Goal: Information Seeking & Learning: Learn about a topic

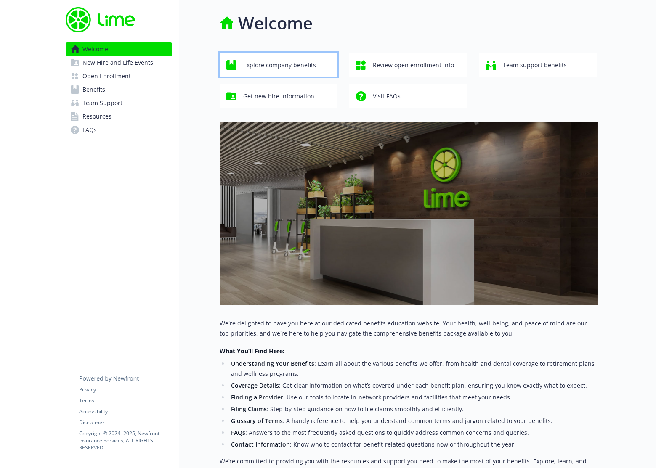
click at [289, 66] on span "Explore company benefits" at bounding box center [279, 65] width 73 height 16
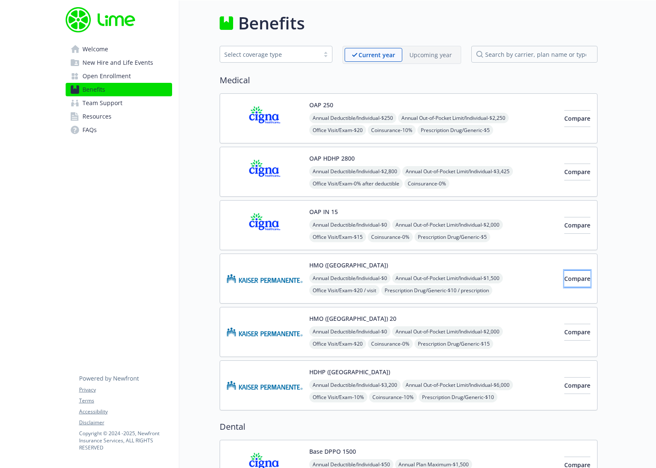
click at [564, 279] on span "Compare" at bounding box center [577, 279] width 26 height 8
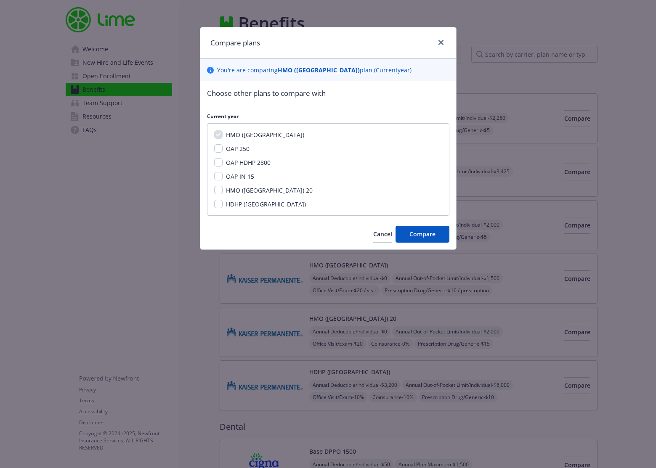
click at [228, 203] on span "HDHP ([GEOGRAPHIC_DATA])" at bounding box center [266, 204] width 80 height 8
click at [223, 203] on input "HDHP ([GEOGRAPHIC_DATA])" at bounding box center [218, 204] width 8 height 8
checkbox input "true"
click at [432, 238] on button "Compare" at bounding box center [422, 234] width 54 height 17
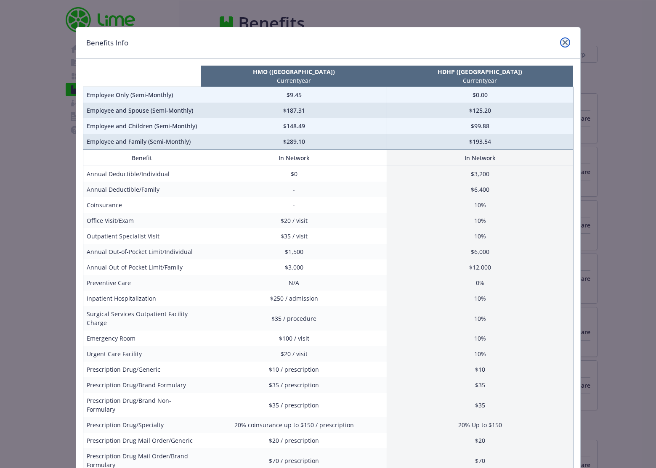
click at [564, 40] on link "close" at bounding box center [565, 42] width 10 height 10
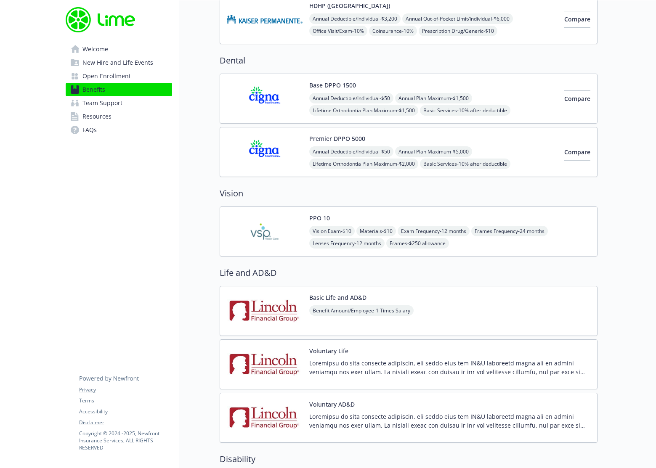
scroll to position [268, 0]
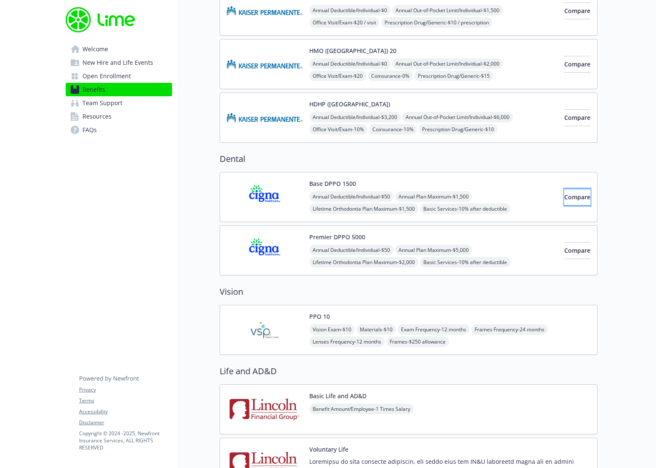
click at [564, 197] on span "Compare" at bounding box center [577, 197] width 26 height 8
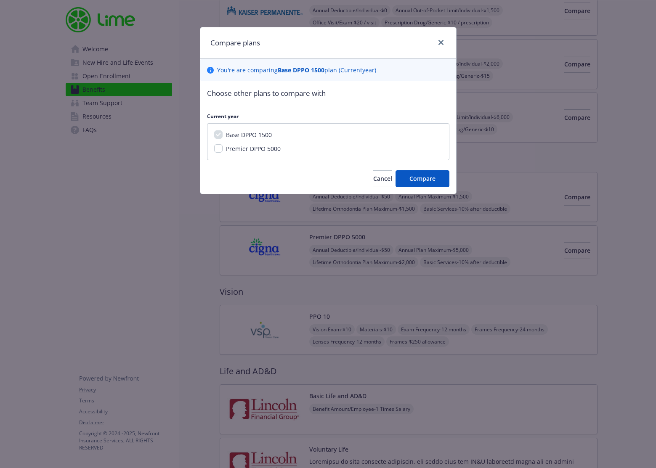
click at [244, 149] on span "Premier DPPO 5000" at bounding box center [253, 149] width 55 height 8
click at [223, 149] on input "Premier DPPO 5000" at bounding box center [218, 148] width 8 height 8
checkbox input "true"
click at [413, 173] on button "Compare" at bounding box center [422, 178] width 54 height 17
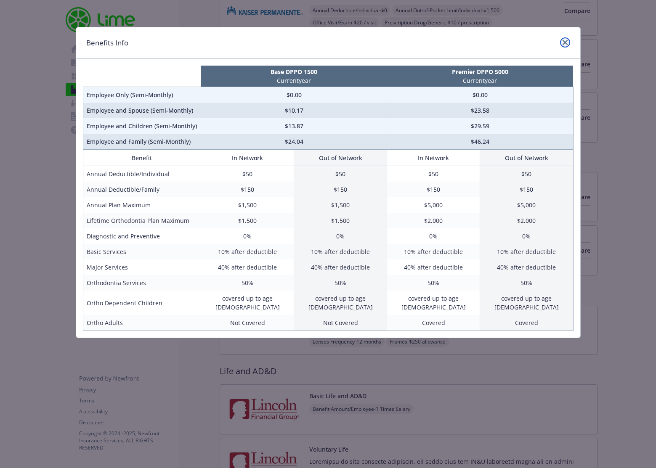
click at [567, 45] on link "close" at bounding box center [565, 42] width 10 height 10
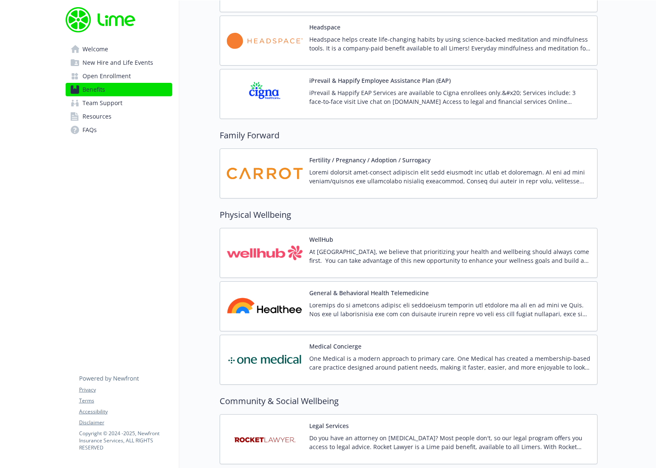
scroll to position [1738, 0]
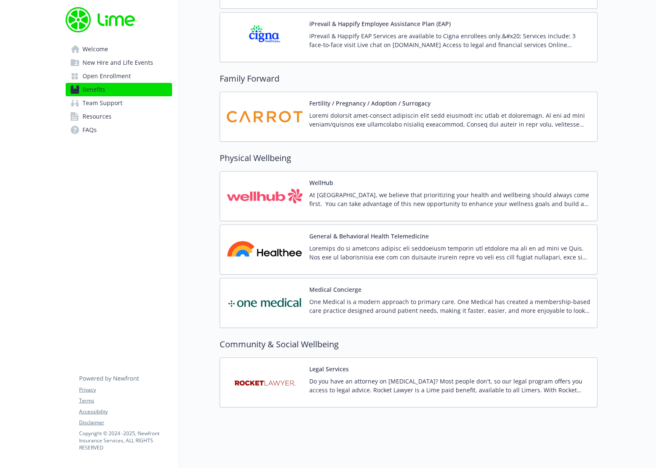
click at [469, 199] on p "At [GEOGRAPHIC_DATA], we believe that prioritizing your health and wellbeing sh…" at bounding box center [449, 200] width 281 height 18
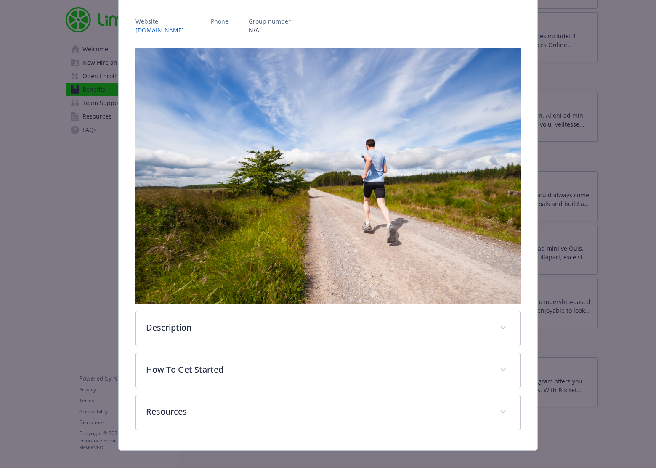
scroll to position [101, 0]
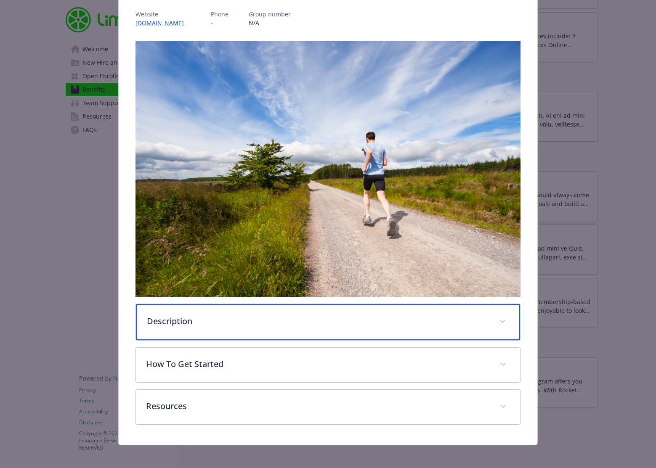
click at [170, 326] on div "Description" at bounding box center [328, 322] width 384 height 36
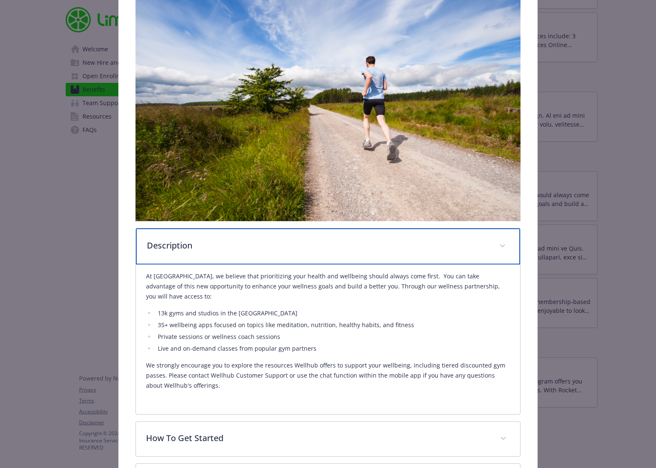
scroll to position [242, 0]
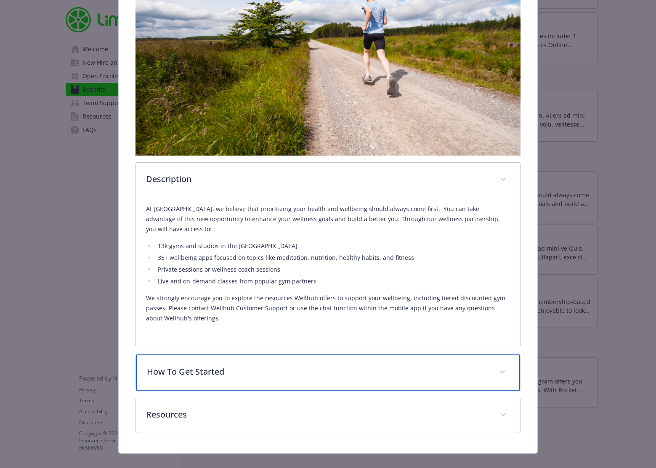
click at [228, 366] on p "How To Get Started" at bounding box center [318, 372] width 342 height 13
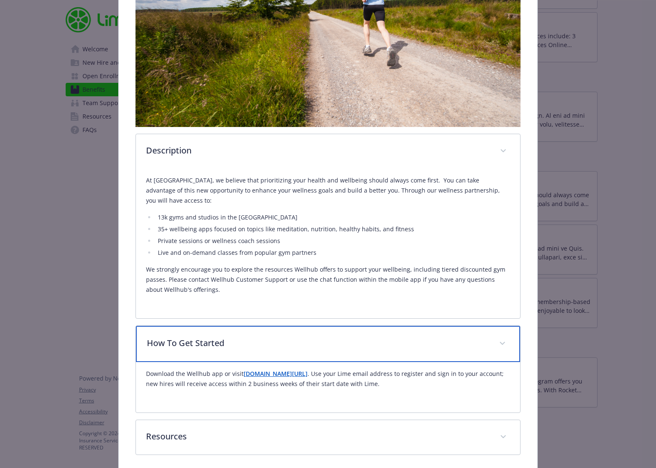
scroll to position [276, 0]
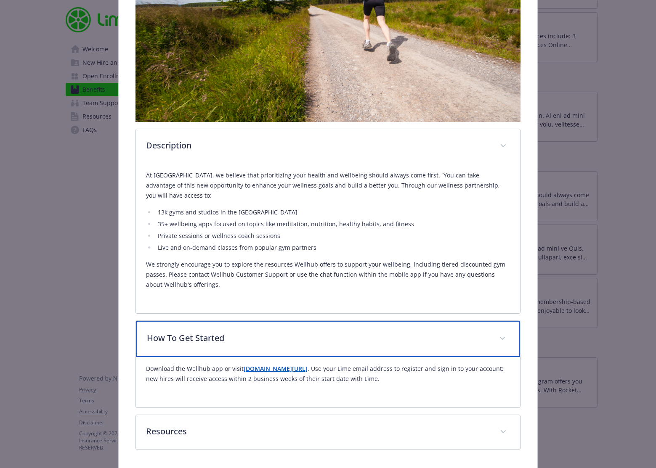
click at [500, 337] on icon "details for plan Physical Wellbeing - WellHub - Wellness Program" at bounding box center [502, 338] width 5 height 3
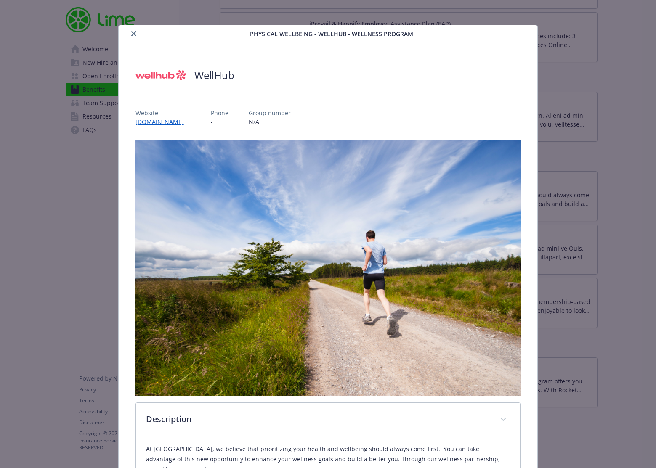
scroll to position [0, 0]
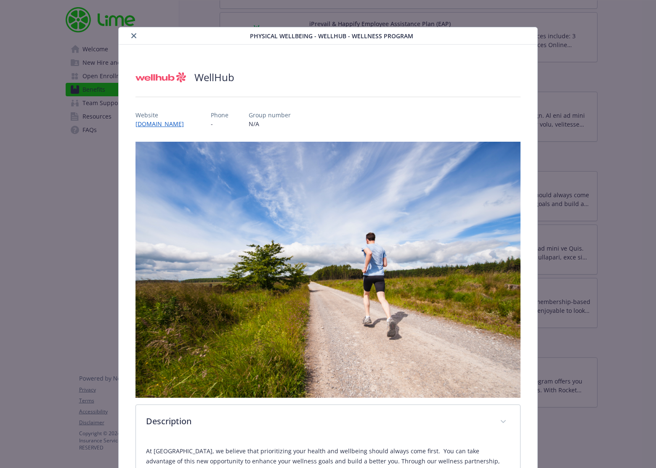
click at [131, 36] on icon "close" at bounding box center [133, 35] width 5 height 5
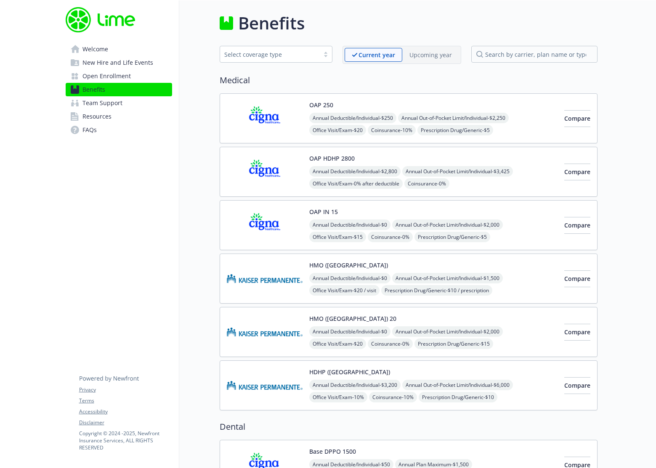
click at [98, 74] on span "Open Enrollment" at bounding box center [106, 75] width 48 height 13
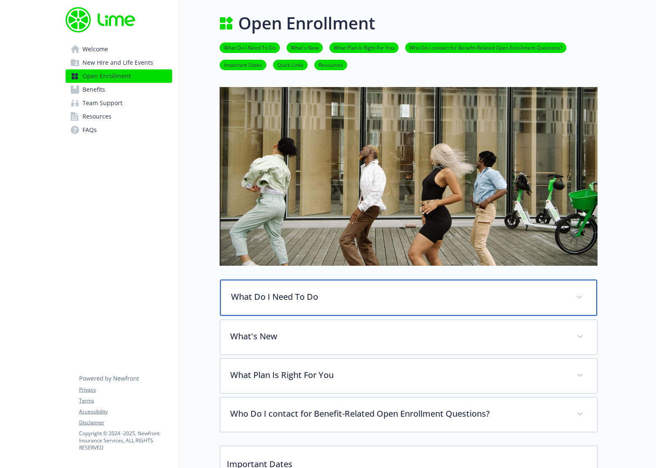
click at [246, 306] on div "What Do I Need To Do" at bounding box center [408, 298] width 377 height 36
